Goal: Information Seeking & Learning: Find specific fact

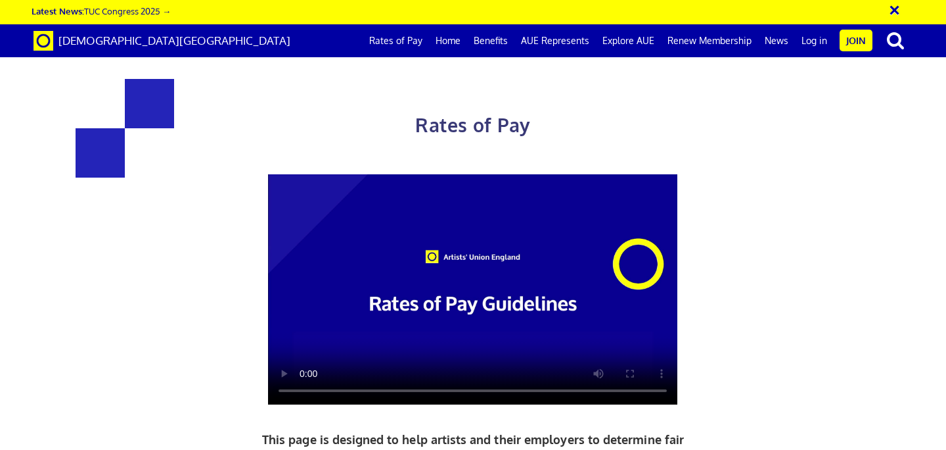
scroll to position [1469, 0]
drag, startPoint x: 502, startPoint y: 289, endPoint x: 419, endPoint y: 293, distance: 82.9
drag, startPoint x: 306, startPoint y: 287, endPoint x: 231, endPoint y: 287, distance: 74.9
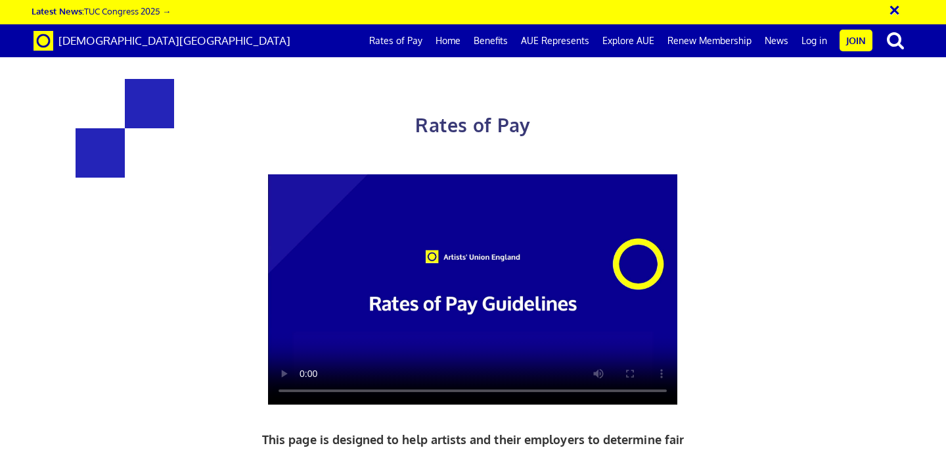
copy h4 "£216.63 a day"
drag, startPoint x: 428, startPoint y: 287, endPoint x: 499, endPoint y: 287, distance: 71.6
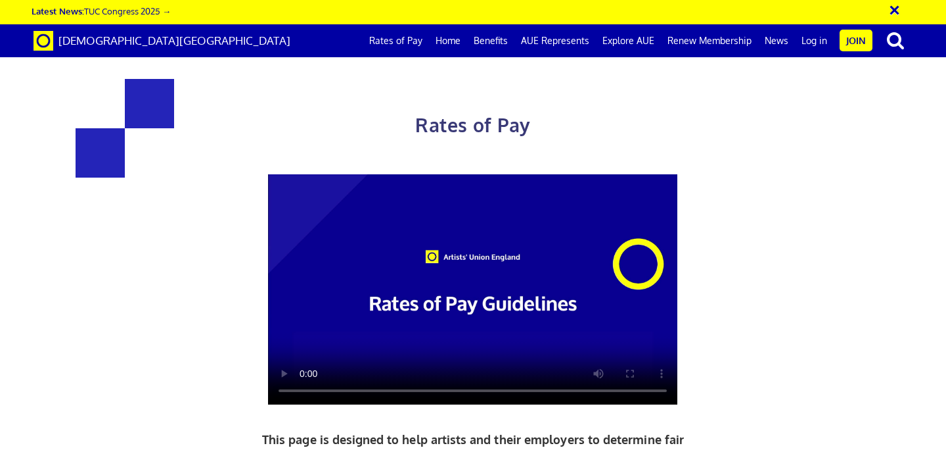
drag, startPoint x: 424, startPoint y: 278, endPoint x: 499, endPoint y: 281, distance: 75.0
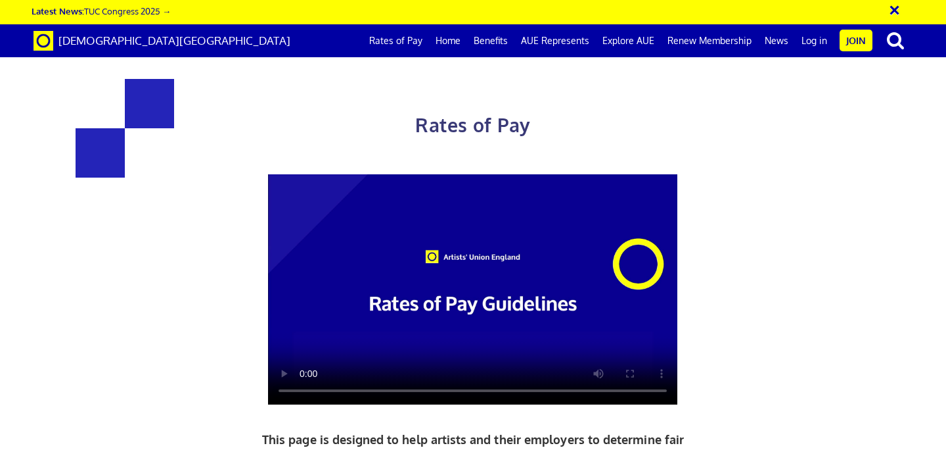
drag, startPoint x: 501, startPoint y: 264, endPoint x: 428, endPoint y: 267, distance: 73.7
drag, startPoint x: 469, startPoint y: 267, endPoint x: 424, endPoint y: 267, distance: 44.7
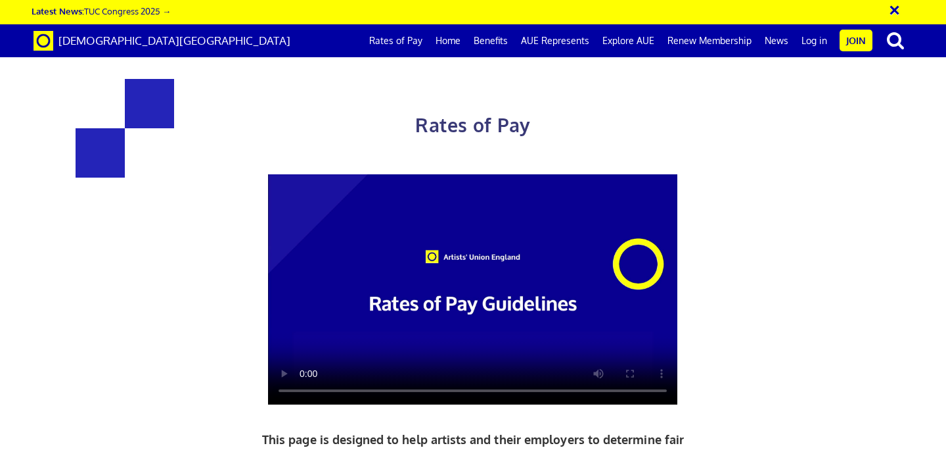
copy span "£224.61"
drag, startPoint x: 471, startPoint y: 176, endPoint x: 436, endPoint y: 177, distance: 35.5
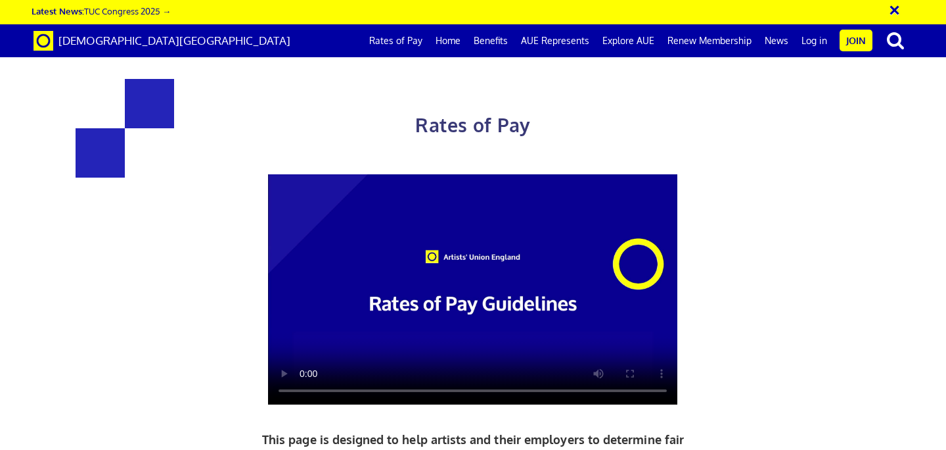
copy span "£156.38"
